Goal: Information Seeking & Learning: Learn about a topic

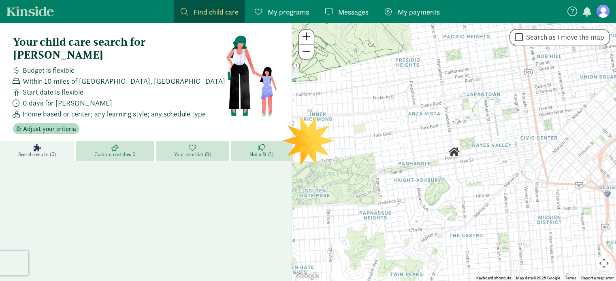
click at [198, 15] on span "Find child care" at bounding box center [215, 11] width 45 height 11
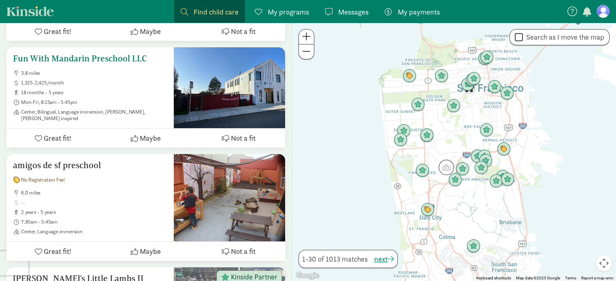
scroll to position [3149, 0]
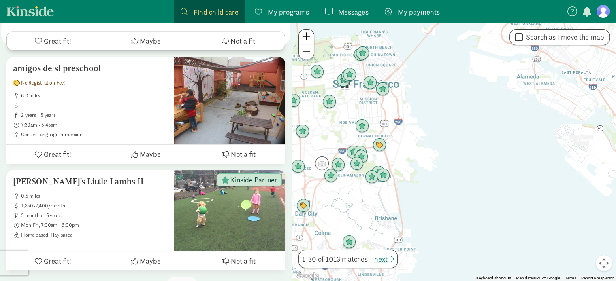
drag, startPoint x: 492, startPoint y: 145, endPoint x: 342, endPoint y: 127, distance: 151.6
click at [342, 127] on div at bounding box center [454, 152] width 324 height 259
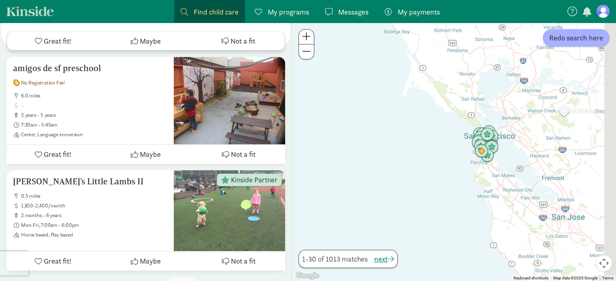
drag, startPoint x: 552, startPoint y: 142, endPoint x: 402, endPoint y: 141, distance: 150.2
click at [402, 141] on div at bounding box center [454, 152] width 324 height 259
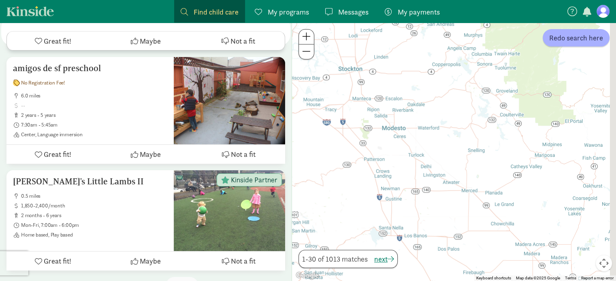
drag, startPoint x: 515, startPoint y: 161, endPoint x: 397, endPoint y: 142, distance: 120.1
click at [397, 142] on div at bounding box center [454, 152] width 324 height 259
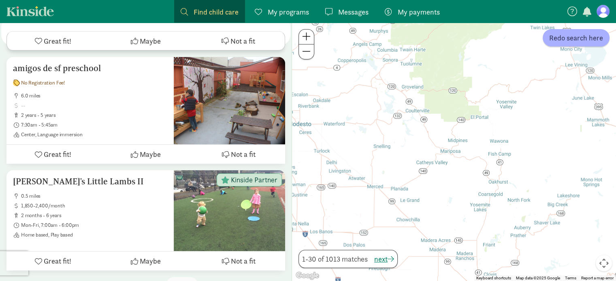
drag, startPoint x: 523, startPoint y: 162, endPoint x: 329, endPoint y: 163, distance: 194.7
click at [350, 168] on div at bounding box center [454, 152] width 324 height 259
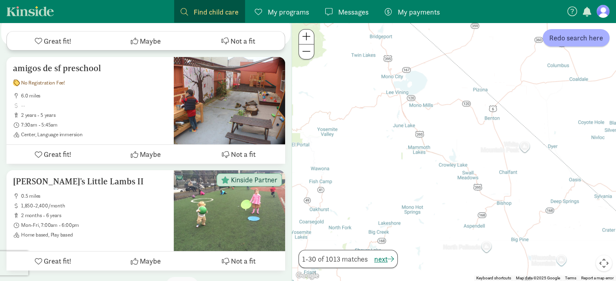
drag, startPoint x: 572, startPoint y: 188, endPoint x: 393, endPoint y: 168, distance: 179.6
click at [393, 168] on div at bounding box center [454, 152] width 324 height 259
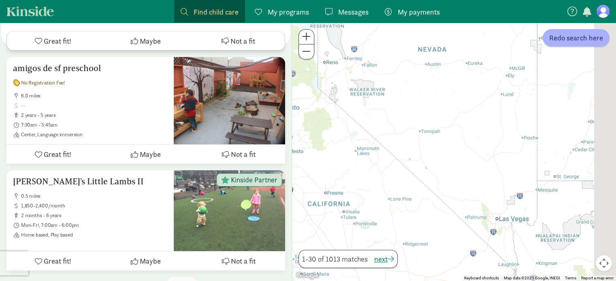
drag, startPoint x: 593, startPoint y: 169, endPoint x: 407, endPoint y: 159, distance: 186.5
click at [407, 159] on div at bounding box center [454, 152] width 324 height 259
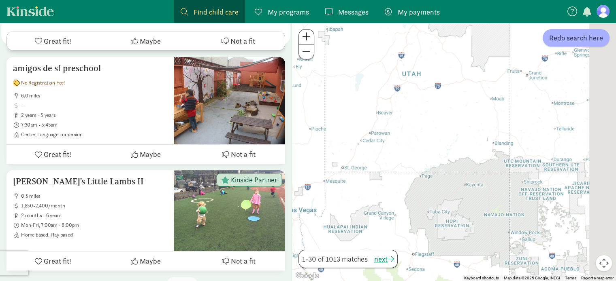
drag, startPoint x: 572, startPoint y: 127, endPoint x: 390, endPoint y: 110, distance: 182.5
click at [390, 110] on div at bounding box center [454, 152] width 324 height 259
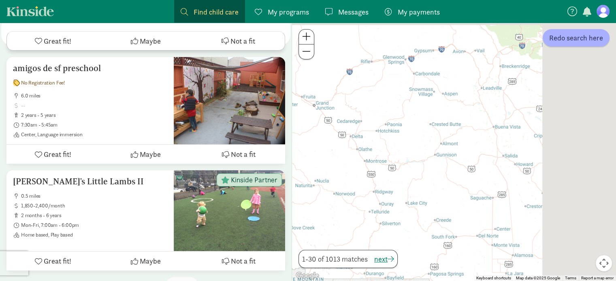
drag, startPoint x: 517, startPoint y: 72, endPoint x: 404, endPoint y: 165, distance: 146.2
click at [404, 165] on div at bounding box center [454, 152] width 324 height 259
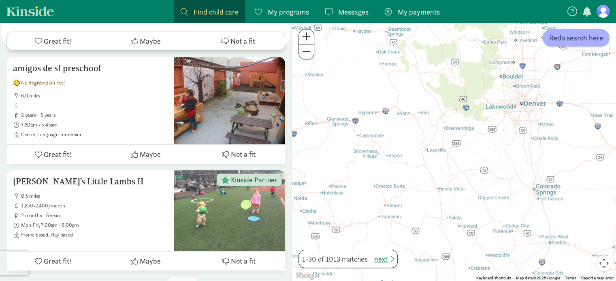
drag, startPoint x: 532, startPoint y: 119, endPoint x: 507, endPoint y: 157, distance: 44.7
click at [507, 157] on div at bounding box center [454, 152] width 324 height 259
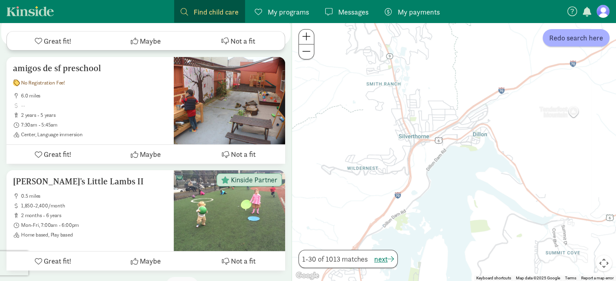
drag, startPoint x: 425, startPoint y: 102, endPoint x: 425, endPoint y: 154, distance: 51.8
click at [425, 154] on div at bounding box center [454, 152] width 324 height 259
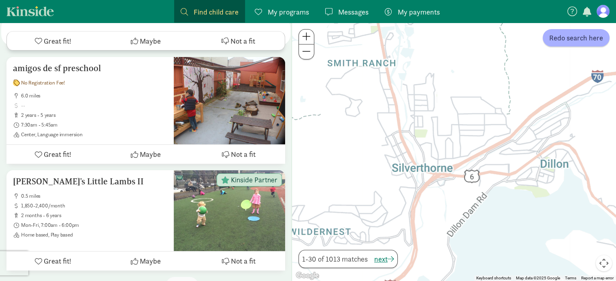
drag, startPoint x: 424, startPoint y: 122, endPoint x: 442, endPoint y: 170, distance: 51.5
click at [442, 170] on div at bounding box center [454, 152] width 324 height 259
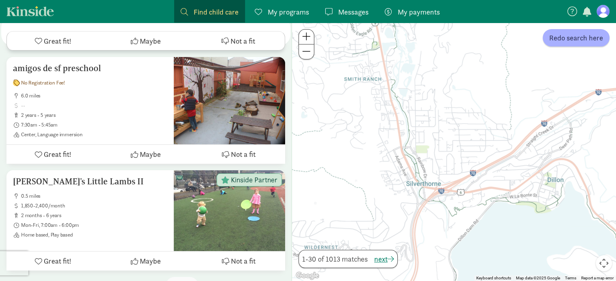
drag, startPoint x: 442, startPoint y: 124, endPoint x: 442, endPoint y: 152, distance: 27.5
click at [442, 152] on div at bounding box center [454, 152] width 324 height 259
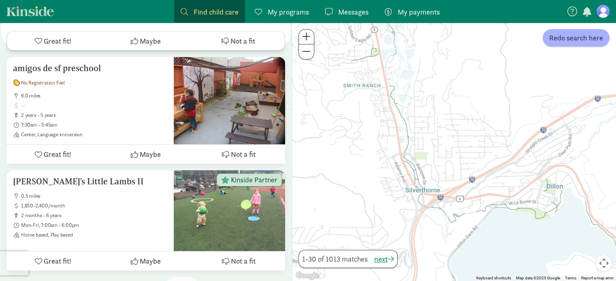
click at [583, 49] on div at bounding box center [454, 152] width 324 height 259
click at [578, 35] on span "Redo search here" at bounding box center [576, 37] width 54 height 11
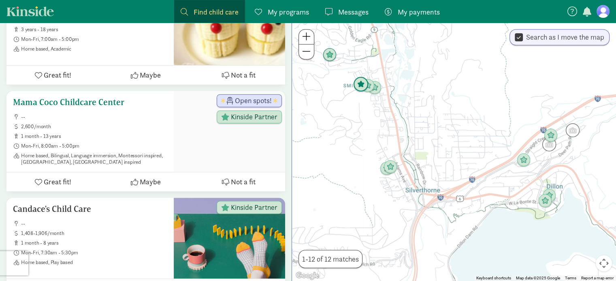
scroll to position [531, 0]
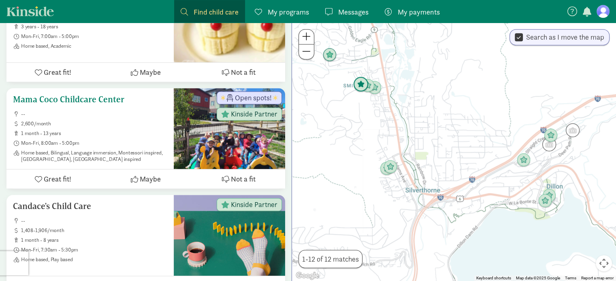
click at [127, 111] on ul "-- 2,600/month 1 month - 13 years Mon-Fri, 8:00am - 5:00pm Home based, [GEOGRAP…" at bounding box center [90, 137] width 154 height 52
